Goal: Information Seeking & Learning: Learn about a topic

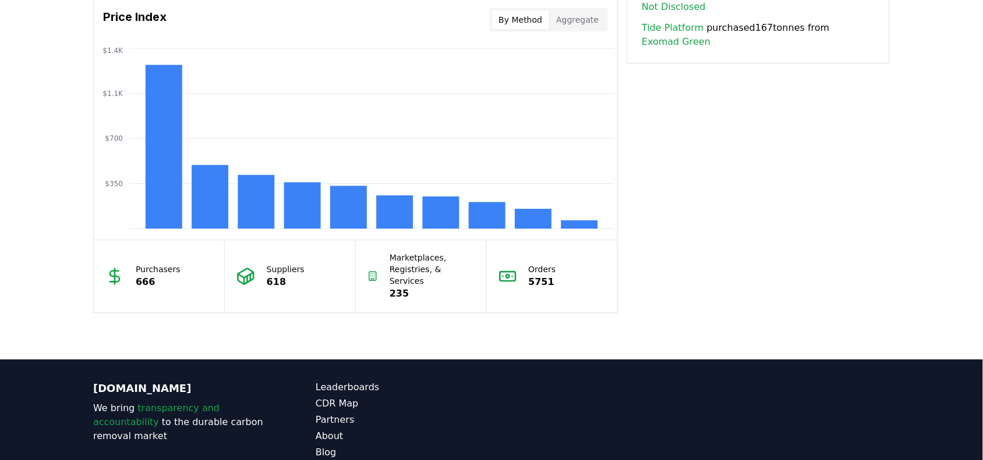
scroll to position [1019, 0]
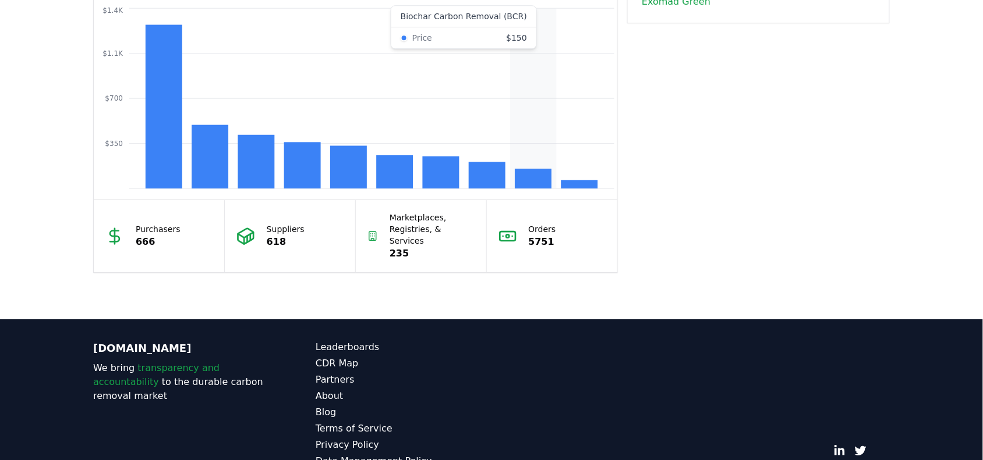
click at [533, 179] on rect at bounding box center [533, 179] width 37 height 20
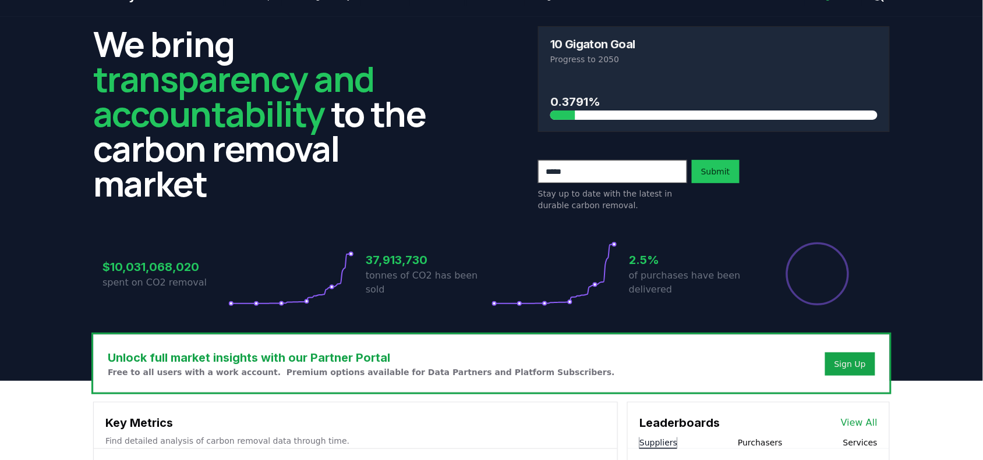
scroll to position [0, 0]
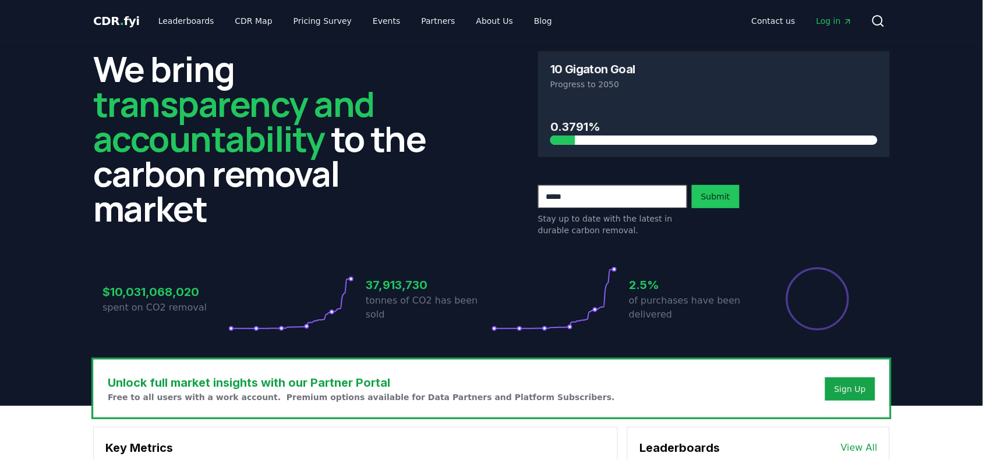
click at [580, 132] on h3 "0.3791%" at bounding box center [713, 126] width 327 height 17
click at [576, 130] on h3 "0.3791%" at bounding box center [713, 126] width 327 height 17
click at [668, 125] on h3 "0.3791%" at bounding box center [713, 126] width 327 height 17
click at [201, 22] on link "Leaderboards" at bounding box center [186, 20] width 75 height 21
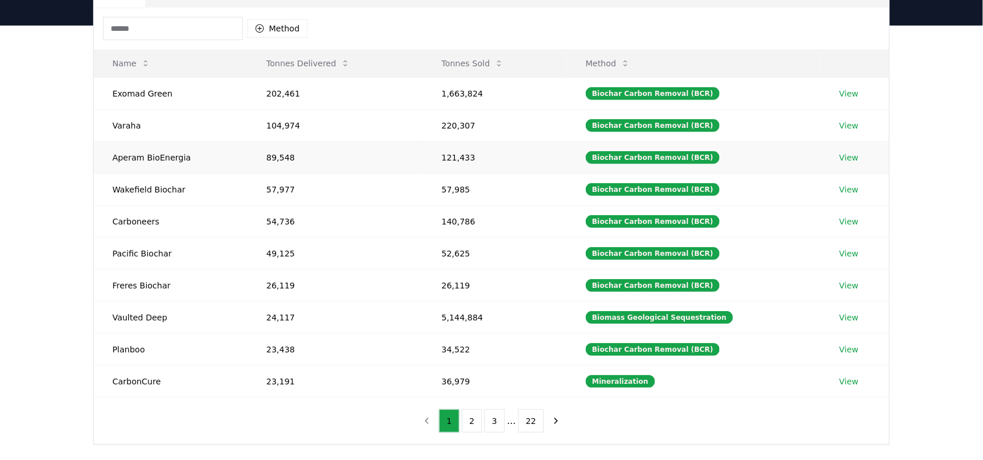
scroll to position [146, 0]
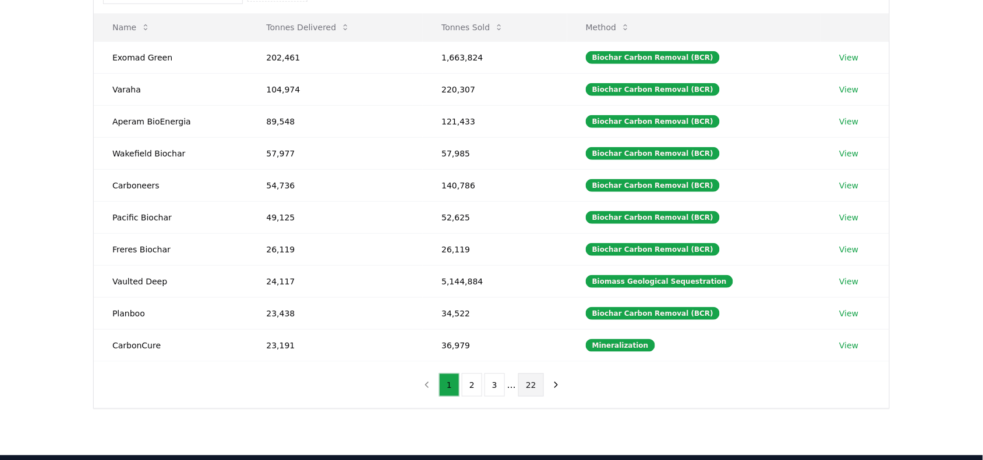
click at [531, 397] on button "22" at bounding box center [531, 385] width 26 height 23
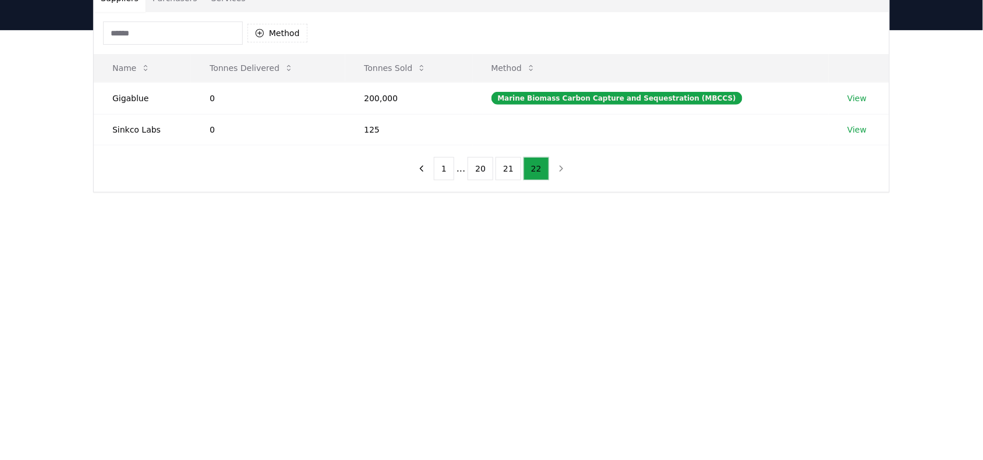
scroll to position [73, 0]
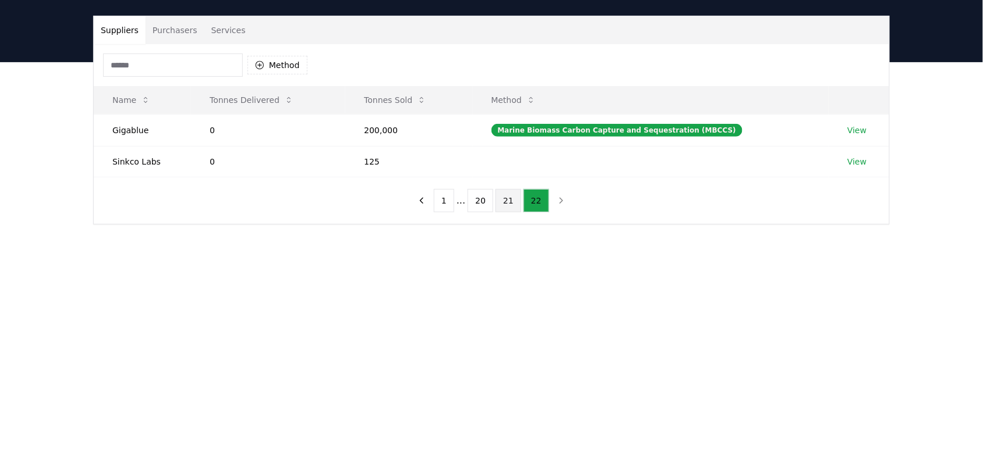
click at [499, 205] on button "21" at bounding box center [508, 200] width 26 height 23
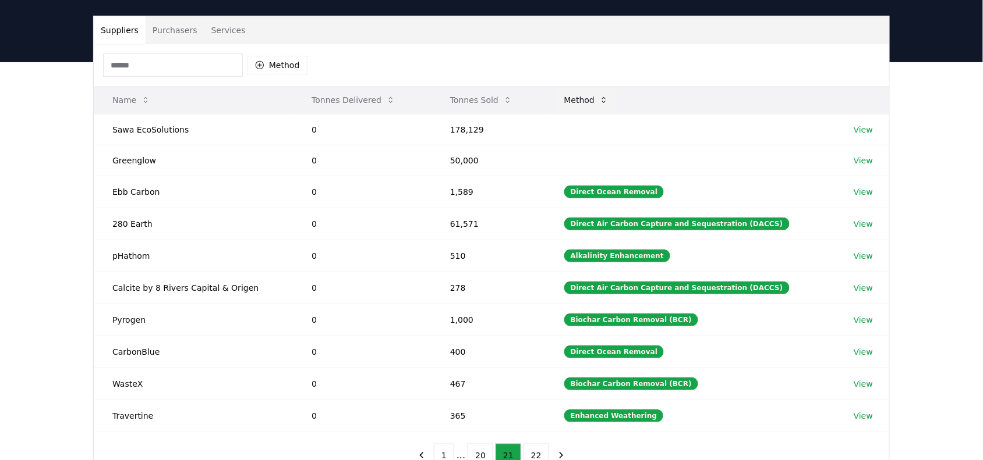
click at [603, 100] on button "Method" at bounding box center [586, 99] width 63 height 23
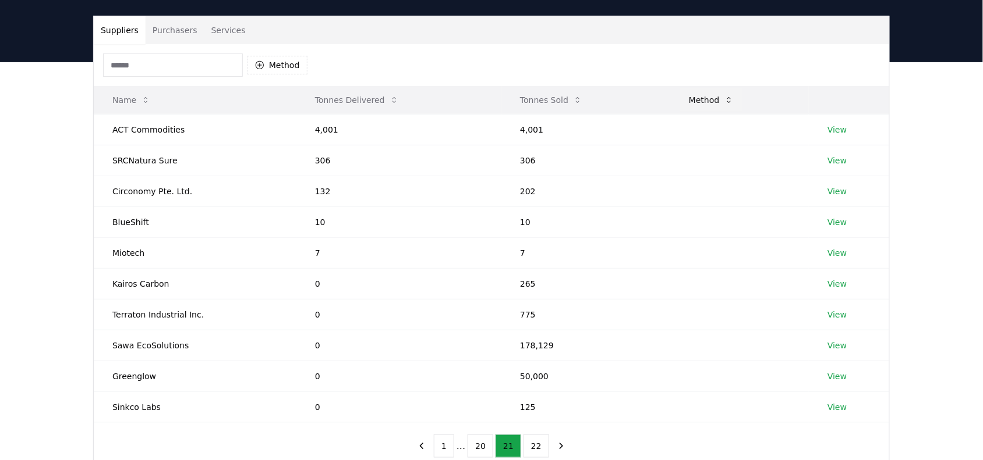
click at [724, 98] on icon at bounding box center [728, 99] width 9 height 9
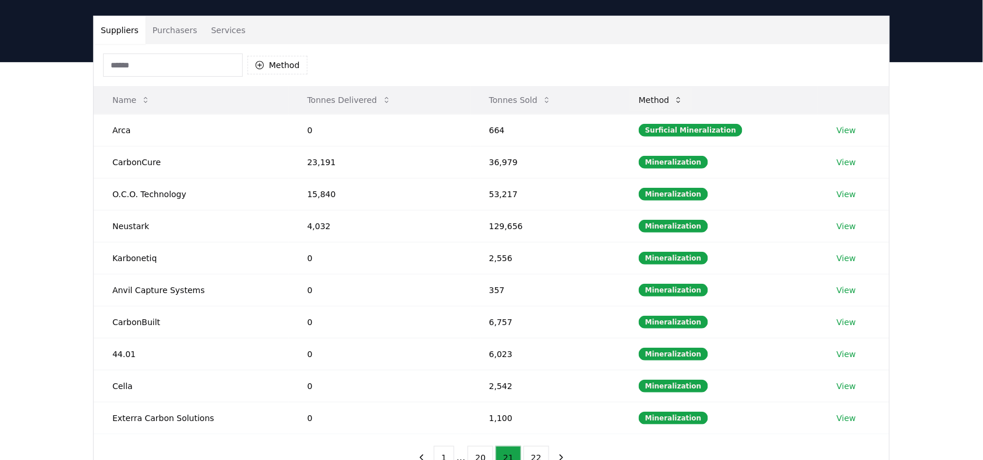
click at [680, 95] on icon at bounding box center [677, 99] width 9 height 9
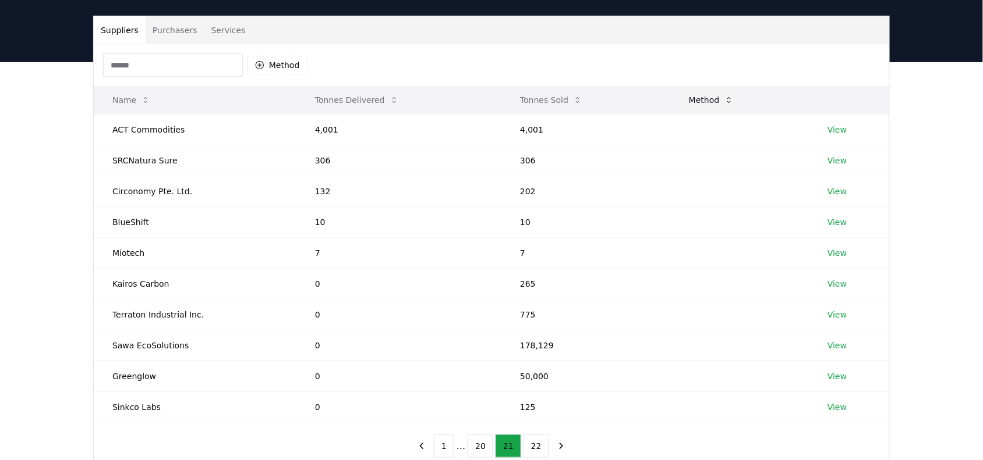
click at [712, 102] on button "Method" at bounding box center [710, 99] width 63 height 23
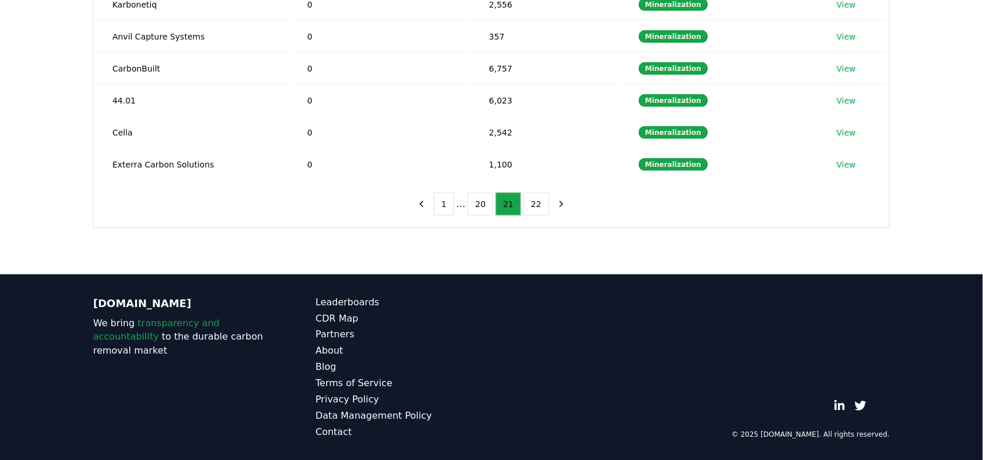
scroll to position [334, 0]
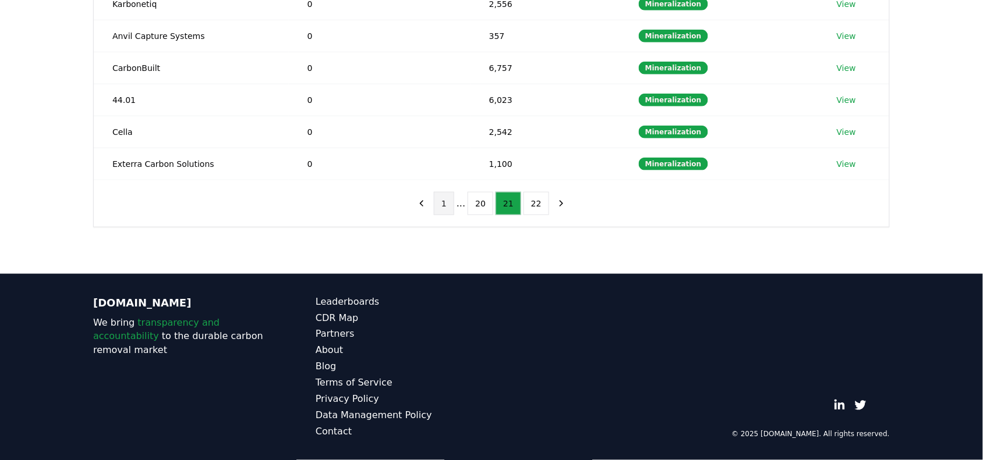
click at [446, 202] on button "1" at bounding box center [444, 203] width 20 height 23
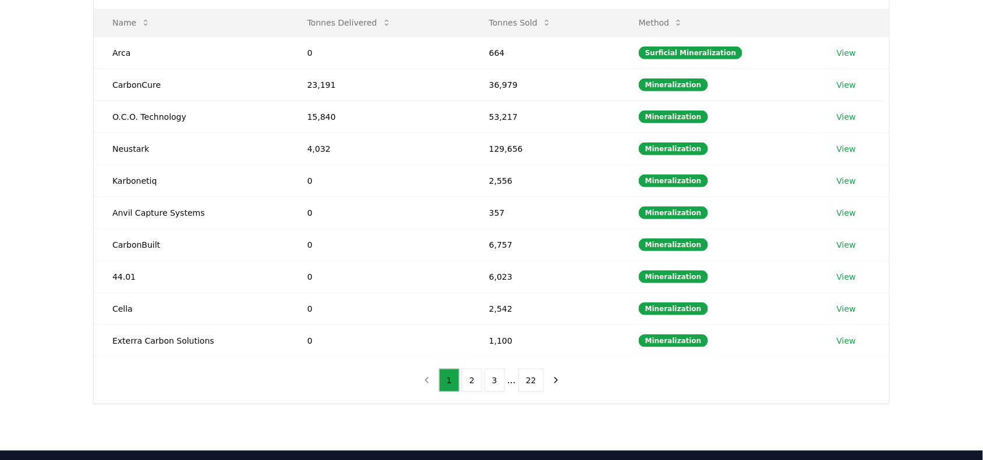
scroll to position [115, 0]
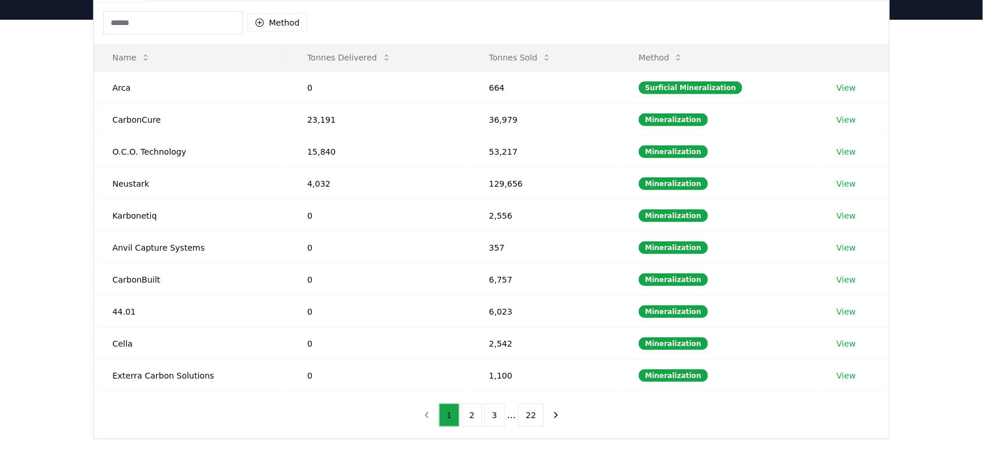
click at [448, 417] on button "1" at bounding box center [449, 415] width 20 height 23
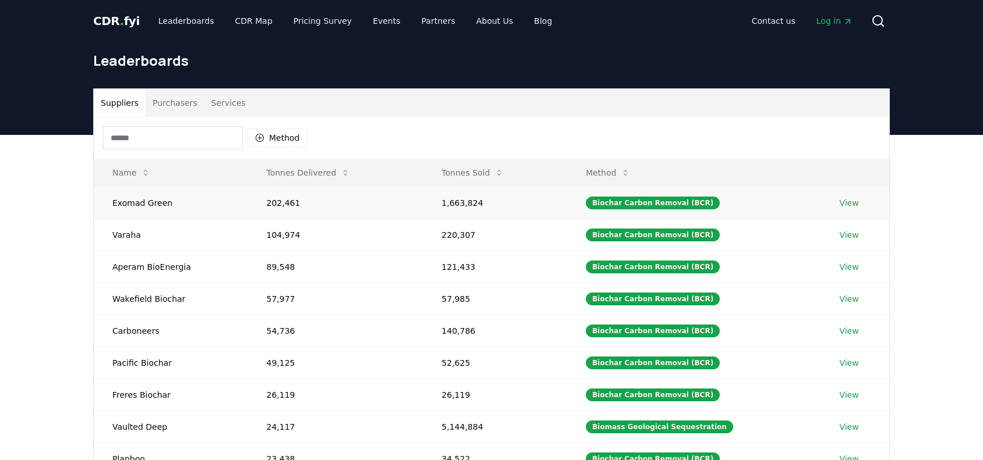
scroll to position [115, 0]
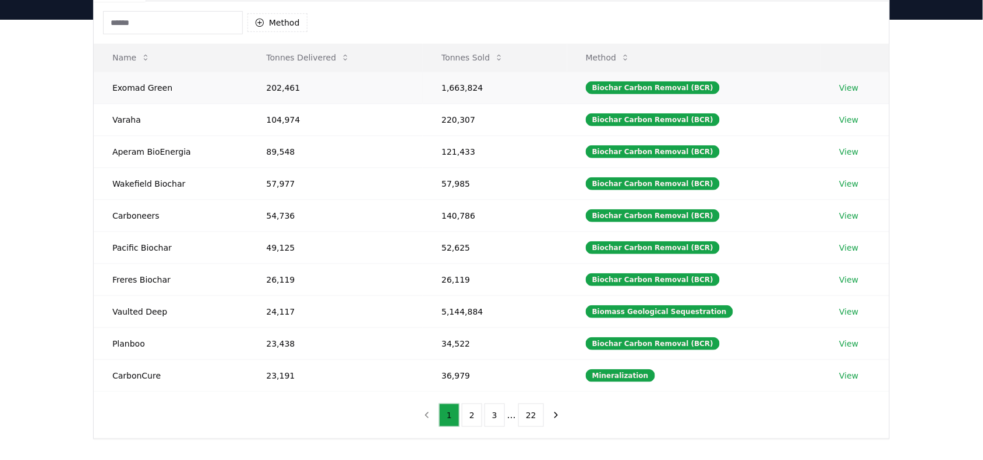
click at [850, 87] on link "View" at bounding box center [848, 88] width 19 height 12
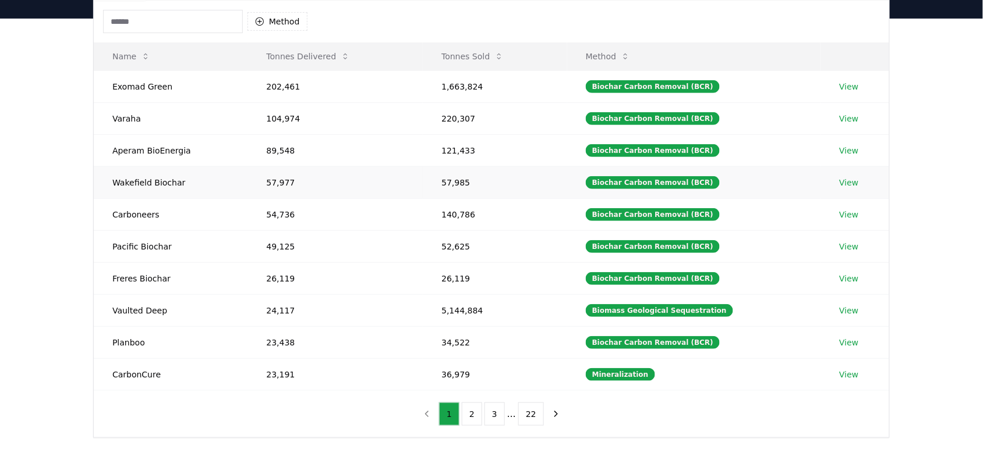
scroll to position [115, 0]
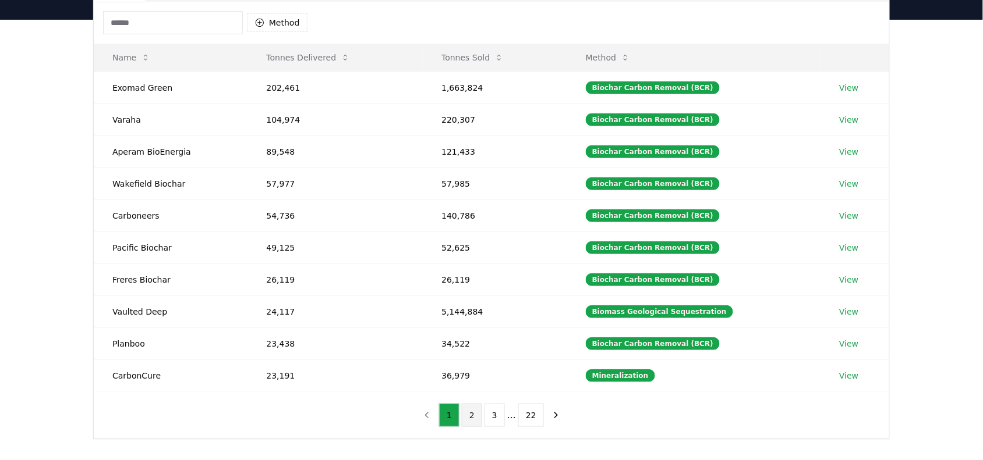
click at [471, 427] on button "2" at bounding box center [472, 415] width 20 height 23
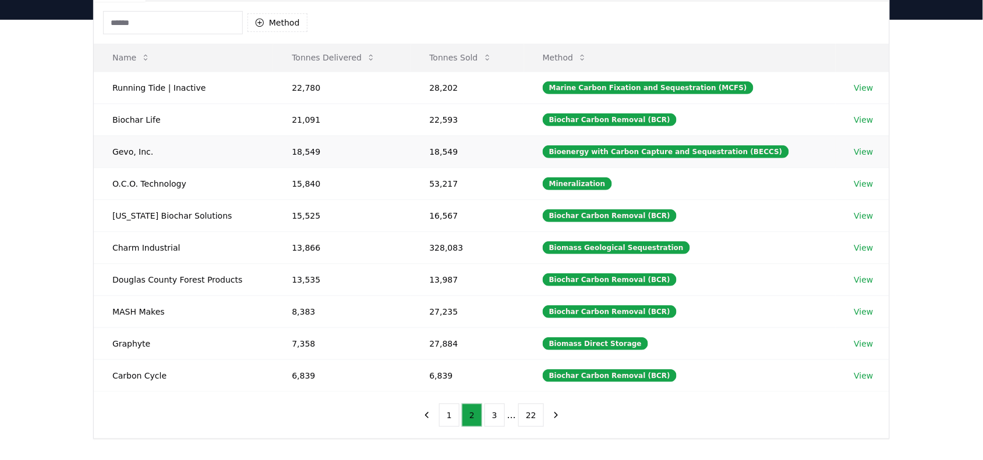
scroll to position [188, 0]
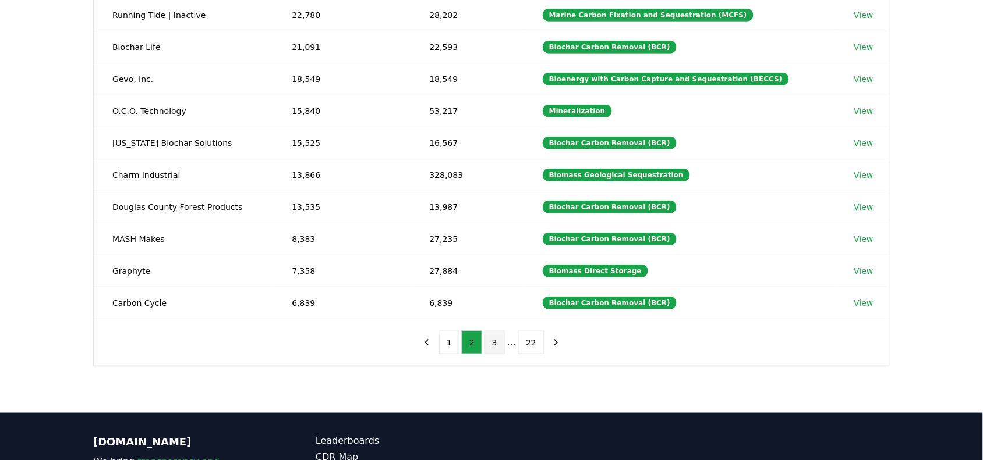
click at [502, 351] on button "3" at bounding box center [494, 342] width 20 height 23
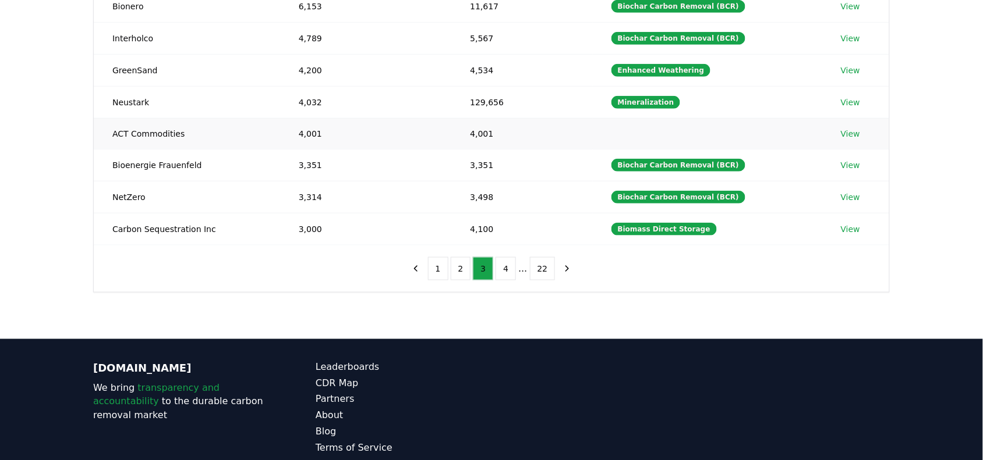
scroll to position [115, 0]
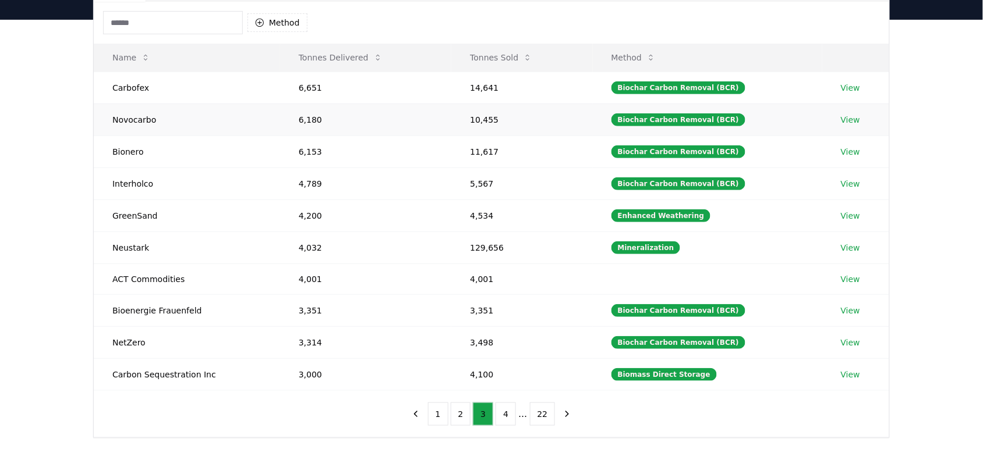
click at [850, 118] on link "View" at bounding box center [850, 120] width 19 height 12
